Goal: Task Accomplishment & Management: Complete application form

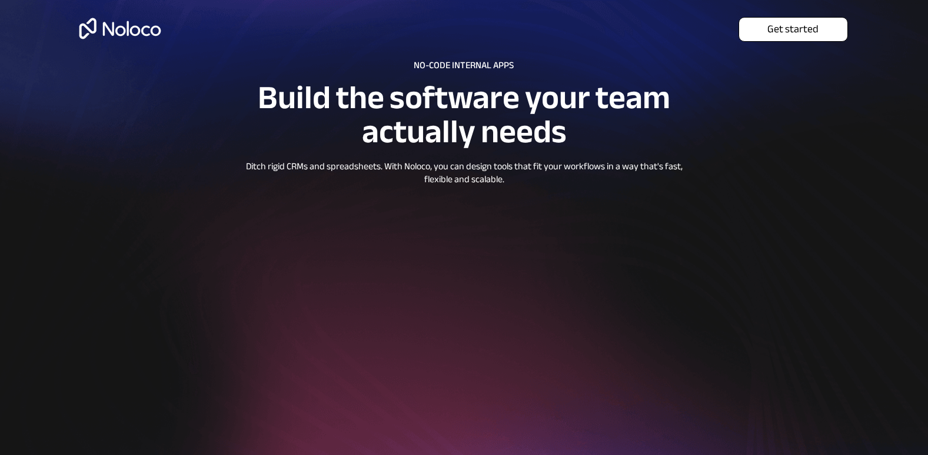
click at [815, 27] on span "Get started" at bounding box center [793, 29] width 108 height 13
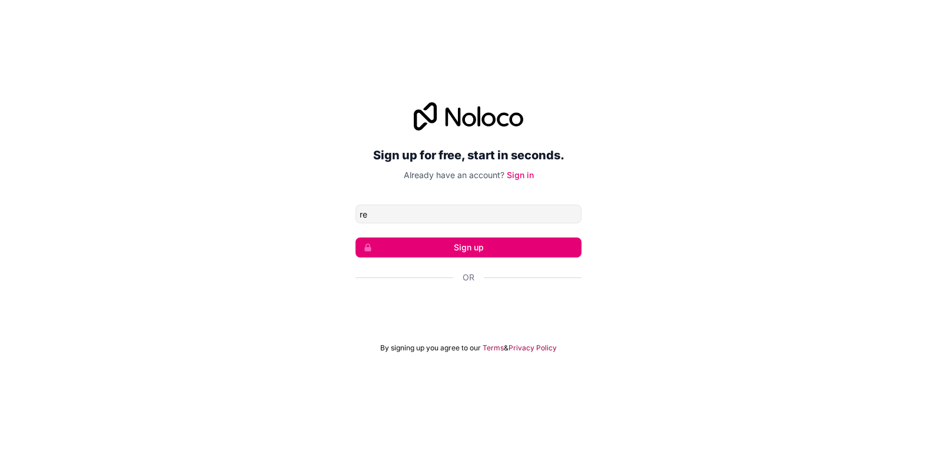
type input "[EMAIL_ADDRESS][DOMAIN_NAME]"
click at [499, 244] on button "Sign up" at bounding box center [468, 248] width 226 height 20
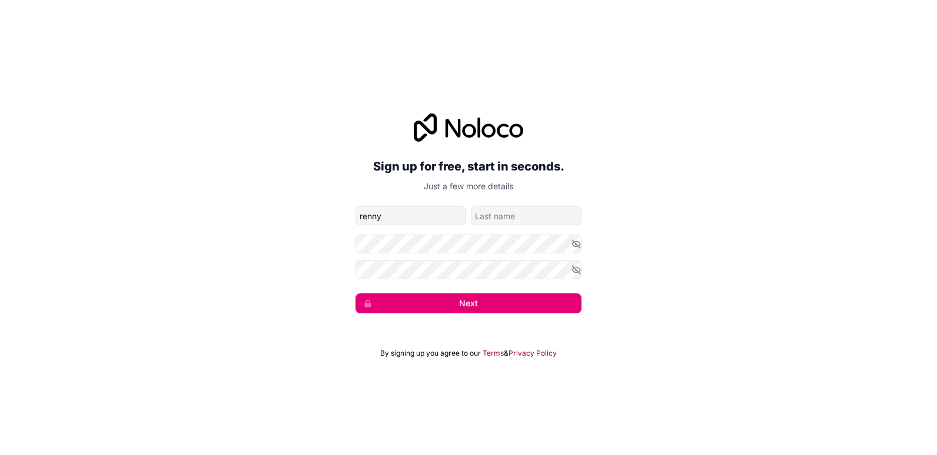
type input "renny"
click at [486, 215] on input "family-name" at bounding box center [526, 216] width 111 height 19
type input "macharia"
click at [625, 301] on div "Sign up for free, start in seconds. Just a few more details rennymuriuki61@gmai…" at bounding box center [468, 213] width 937 height 233
click at [433, 299] on button "Next" at bounding box center [468, 304] width 226 height 20
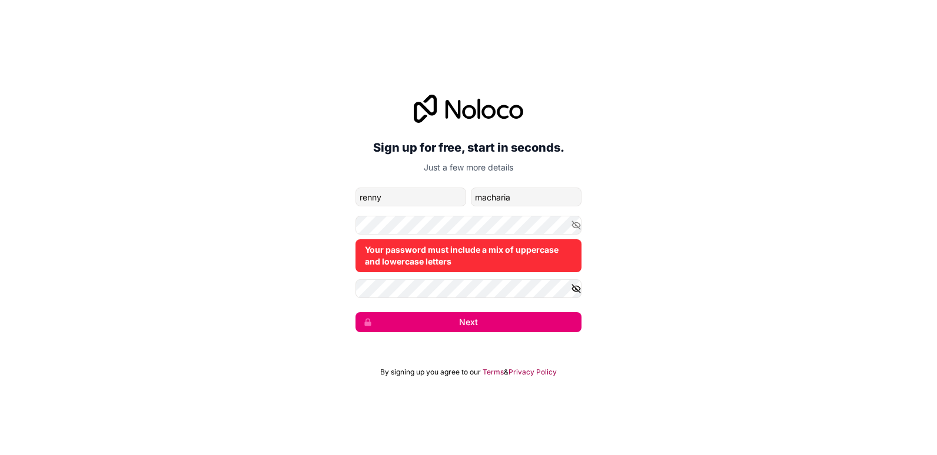
click at [577, 291] on icon "button" at bounding box center [576, 289] width 11 height 11
click at [574, 234] on button "button" at bounding box center [576, 225] width 11 height 19
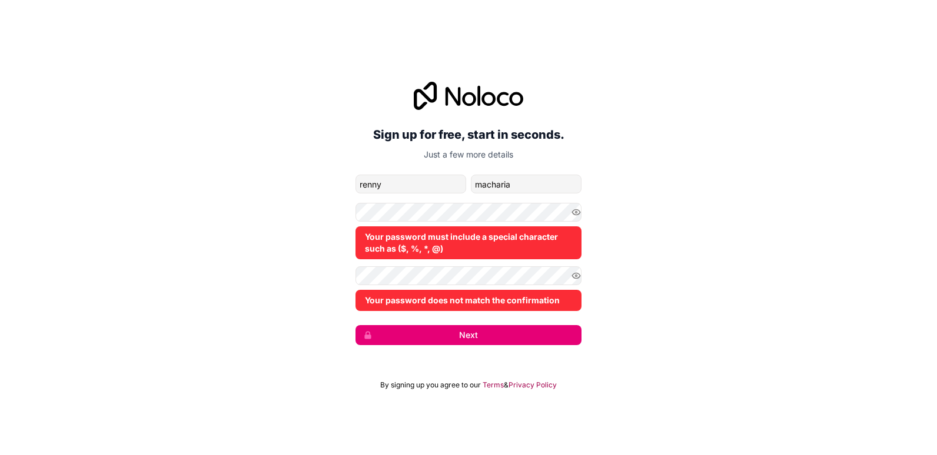
click at [766, 262] on div "Sign up for free, start in seconds. Just a few more details rennymuriuki61@gmai…" at bounding box center [468, 213] width 937 height 297
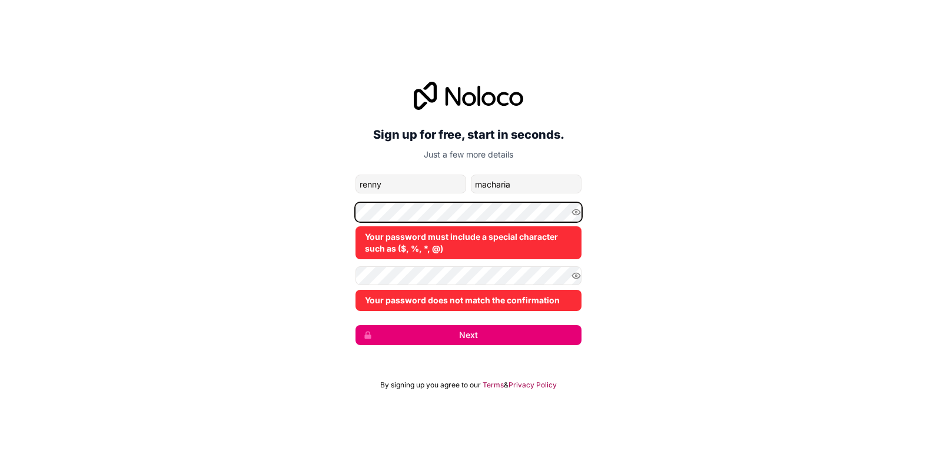
click at [355, 325] on button "Next" at bounding box center [468, 335] width 226 height 20
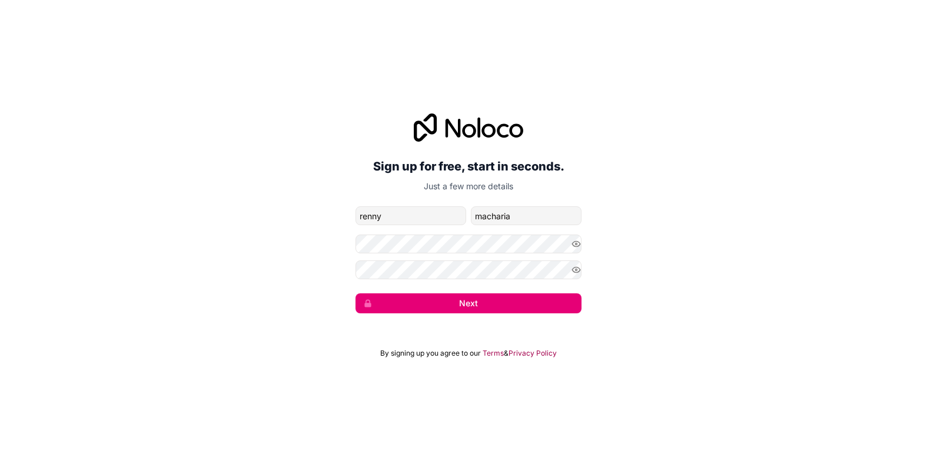
click at [681, 318] on div "Sign up for free, start in seconds. Just a few more details rennymuriuki61@gmai…" at bounding box center [468, 213] width 937 height 233
click at [526, 307] on button "Next" at bounding box center [468, 304] width 226 height 20
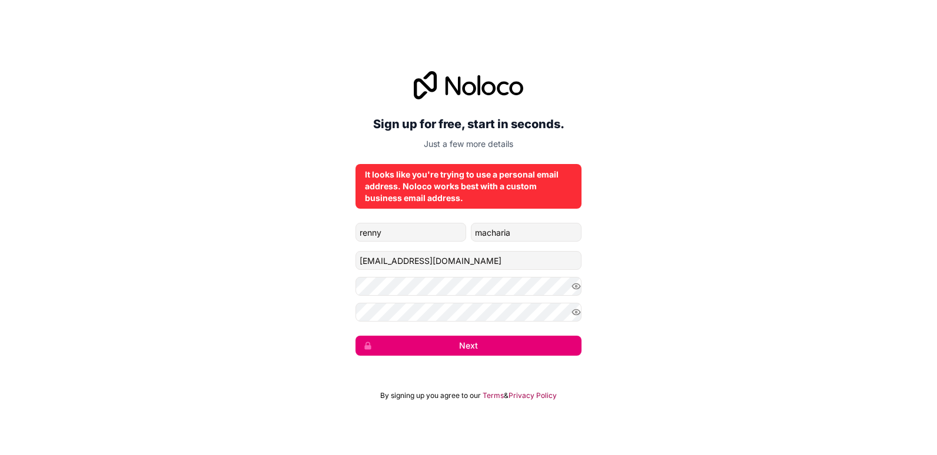
click at [504, 344] on button "Next" at bounding box center [468, 346] width 226 height 20
